Goal: Transaction & Acquisition: Purchase product/service

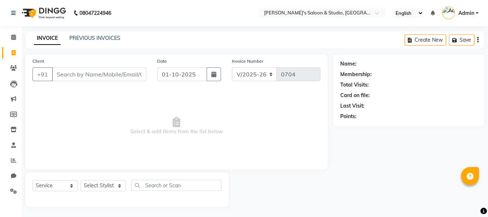
select select "7536"
select select "service"
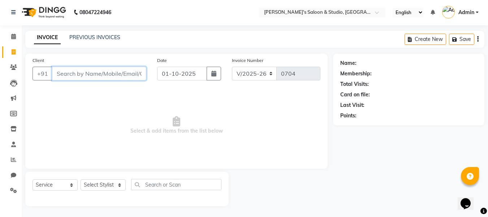
click at [92, 67] on input "Client" at bounding box center [99, 74] width 94 height 14
click at [95, 72] on input "Client" at bounding box center [99, 74] width 94 height 14
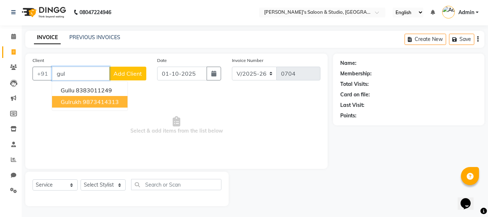
click at [96, 103] on ngb-highlight "9873414313" at bounding box center [101, 101] width 36 height 7
type input "9873414313"
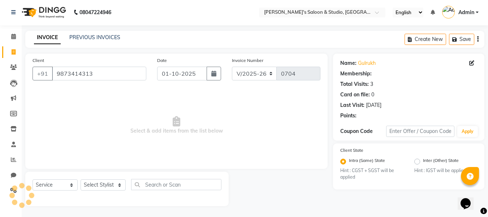
select select "1: Object"
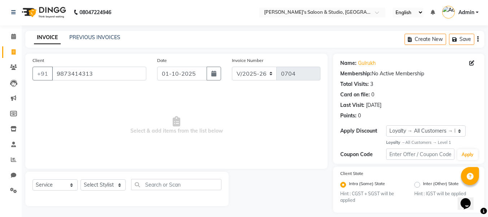
click at [64, 179] on div "Select Service Product Membership Package Voucher Prepaid Gift Card Select Styl…" at bounding box center [127, 187] width 189 height 17
click at [59, 187] on select "Select Service Product Membership Package Voucher Prepaid Gift Card" at bounding box center [55, 184] width 45 height 11
select select "product"
click at [33, 179] on select "Select Service Product Membership Package Voucher Prepaid Gift Card" at bounding box center [55, 184] width 45 height 11
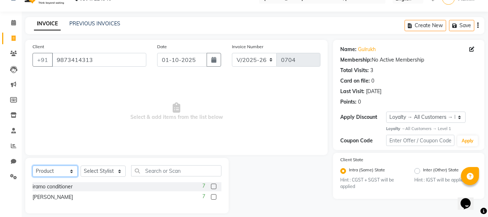
scroll to position [22, 0]
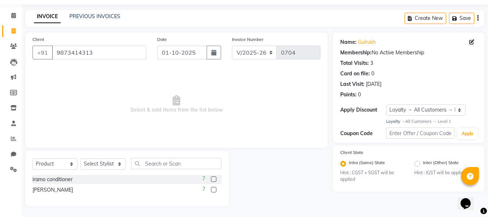
click at [216, 178] on label at bounding box center [213, 178] width 5 height 5
click at [216, 178] on input "checkbox" at bounding box center [213, 179] width 5 height 5
checkbox input "false"
click at [116, 159] on select "Select Stylist [PERSON_NAME] Kajal [PERSON_NAME] [PERSON_NAME]" at bounding box center [103, 163] width 45 height 11
select select "67318"
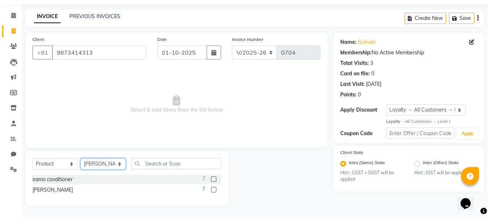
click at [81, 158] on select "Select Stylist [PERSON_NAME] Kajal [PERSON_NAME] [PERSON_NAME]" at bounding box center [103, 163] width 45 height 11
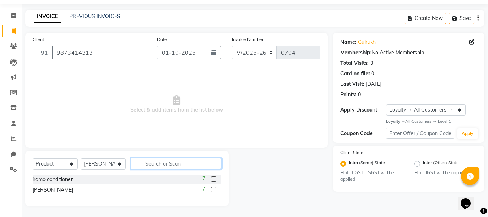
click at [179, 161] on input "text" at bounding box center [176, 163] width 90 height 11
click at [214, 178] on label at bounding box center [213, 178] width 5 height 5
click at [214, 178] on input "checkbox" at bounding box center [213, 179] width 5 height 5
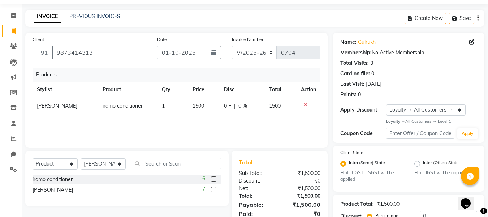
click at [213, 177] on label at bounding box center [213, 178] width 5 height 5
click at [213, 177] on input "checkbox" at bounding box center [213, 179] width 5 height 5
checkbox input "false"
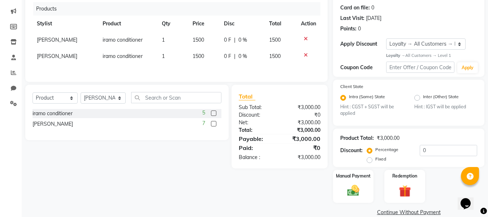
scroll to position [99, 0]
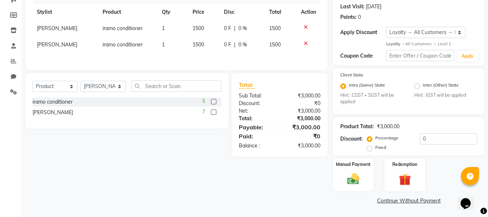
click at [376, 148] on label "Fixed" at bounding box center [381, 147] width 11 height 7
click at [371, 148] on input "Fixed" at bounding box center [371, 147] width 5 height 5
radio input "true"
click at [452, 142] on input "0" at bounding box center [448, 138] width 57 height 11
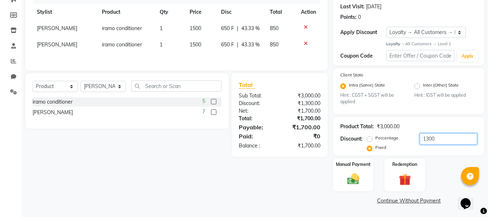
type input "1300"
click at [313, 193] on div "Client [PHONE_NUMBER] Date [DATE] Invoice Number V/2025 V/[PHONE_NUMBER] Produc…" at bounding box center [176, 80] width 313 height 251
click at [344, 176] on img at bounding box center [353, 179] width 20 height 14
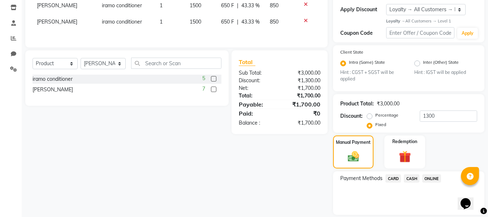
scroll to position [145, 0]
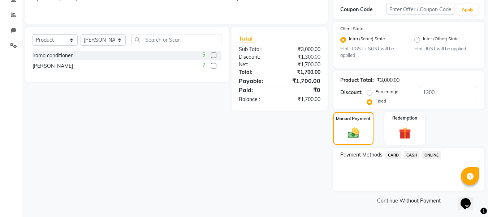
click at [433, 154] on span "ONLINE" at bounding box center [432, 154] width 19 height 8
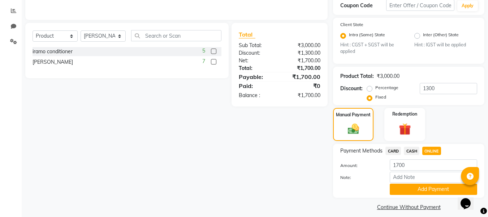
scroll to position [156, 0]
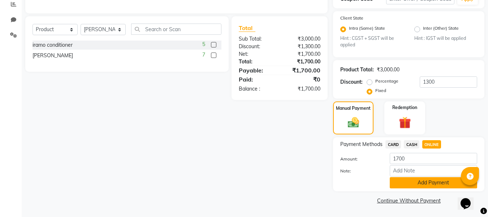
click at [432, 185] on button "Add Payment" at bounding box center [433, 182] width 87 height 11
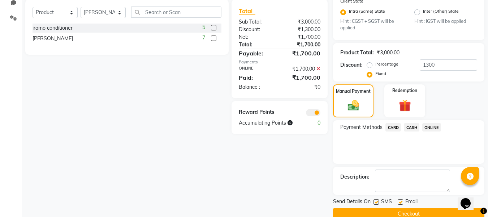
scroll to position [186, 0]
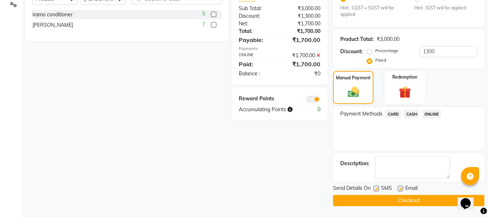
click at [427, 197] on button "Checkout" at bounding box center [408, 200] width 151 height 11
